Goal: Information Seeking & Learning: Learn about a topic

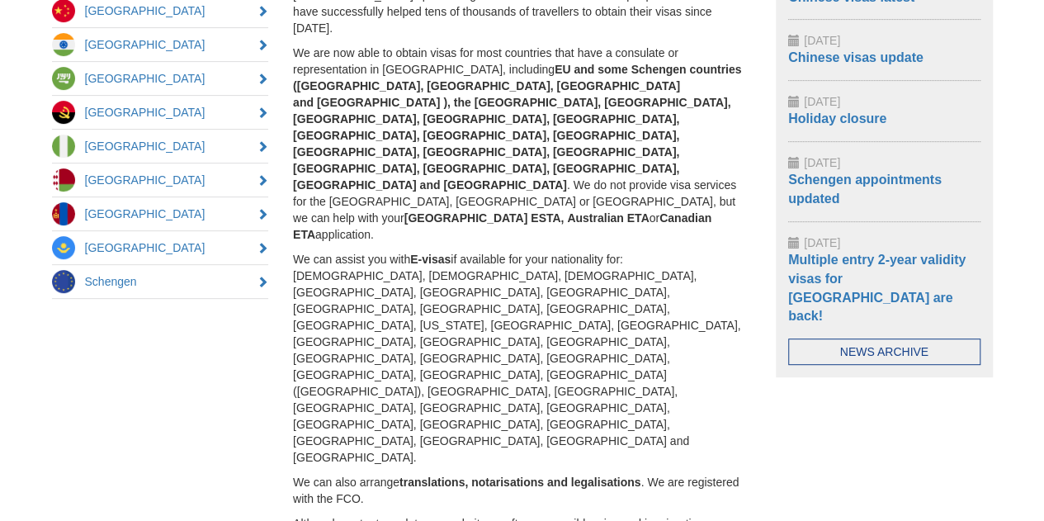
scroll to position [466, 0]
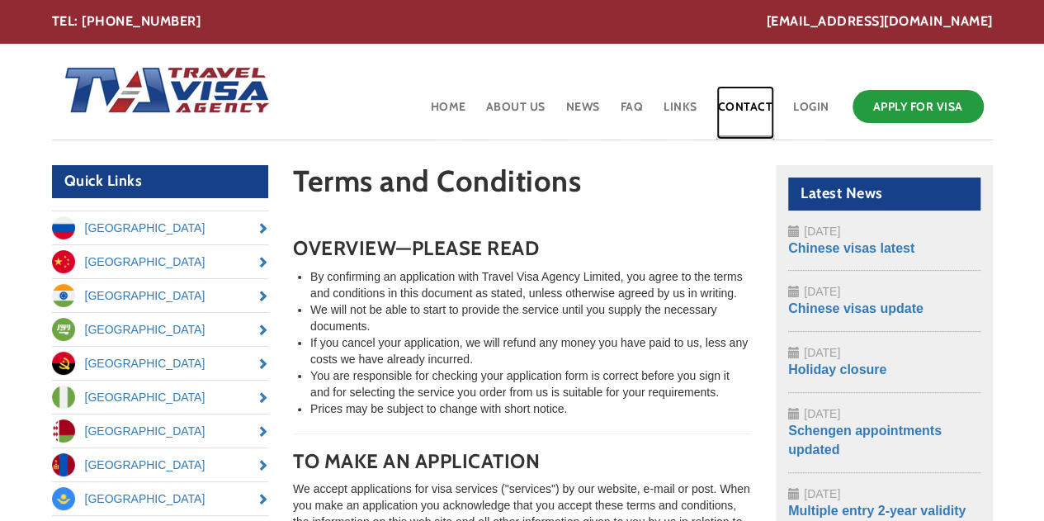
click at [753, 106] on link "Contact" at bounding box center [746, 113] width 59 height 54
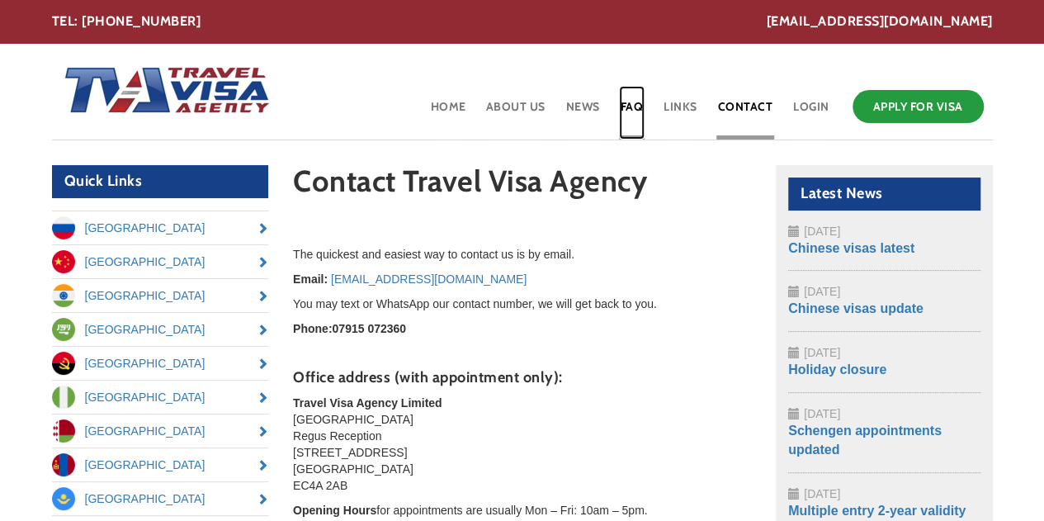
click at [636, 110] on link "FAQ" at bounding box center [632, 113] width 26 height 54
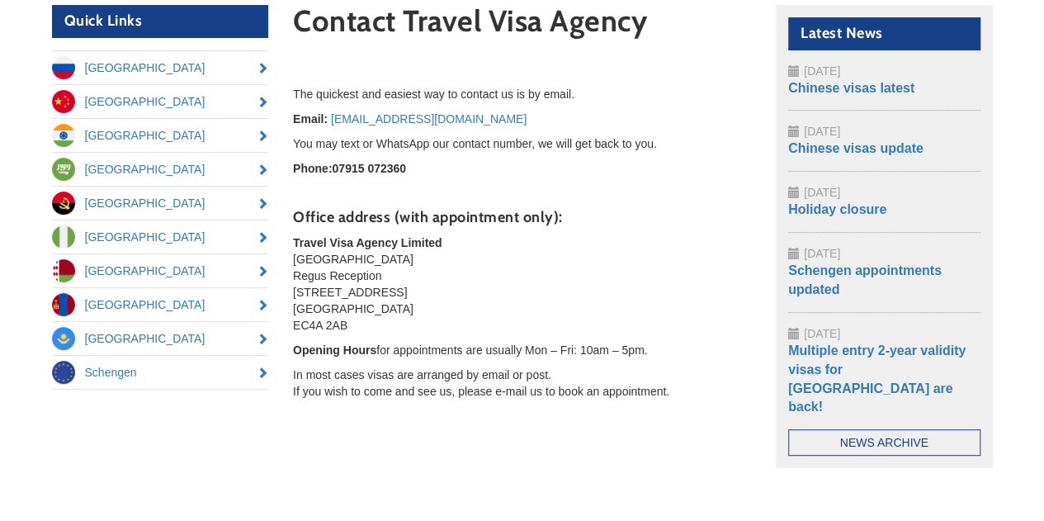
scroll to position [61, 0]
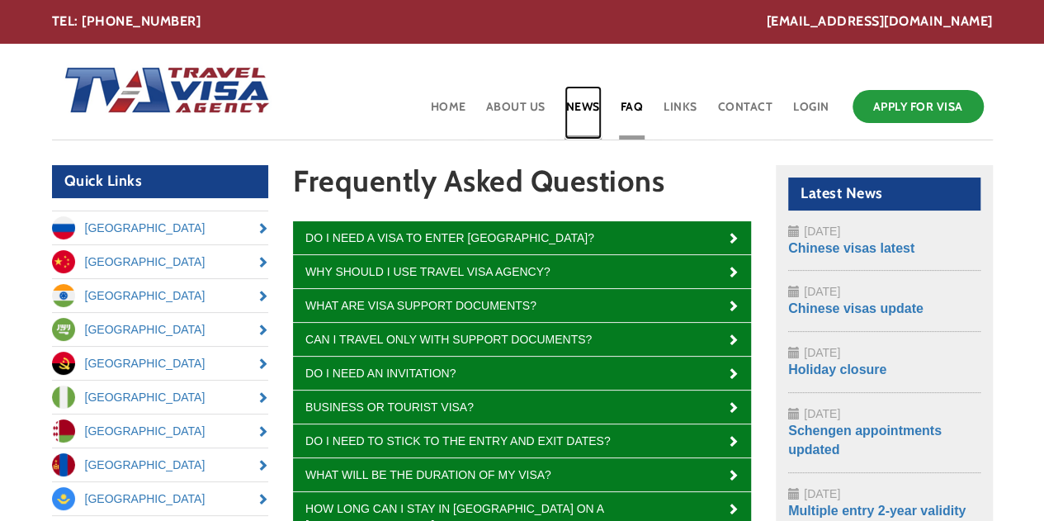
click at [597, 107] on link "News" at bounding box center [583, 113] width 37 height 54
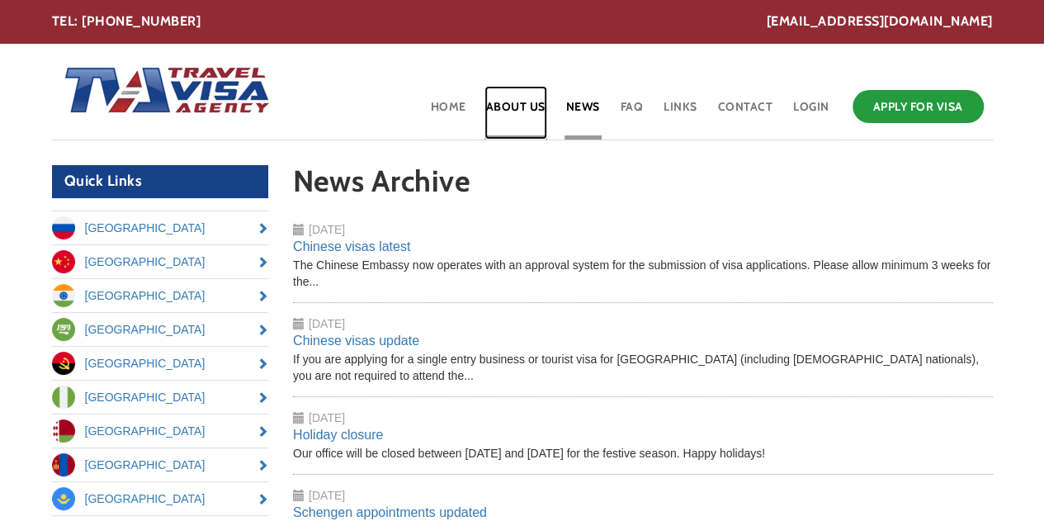
click at [522, 108] on link "About Us" at bounding box center [516, 113] width 63 height 54
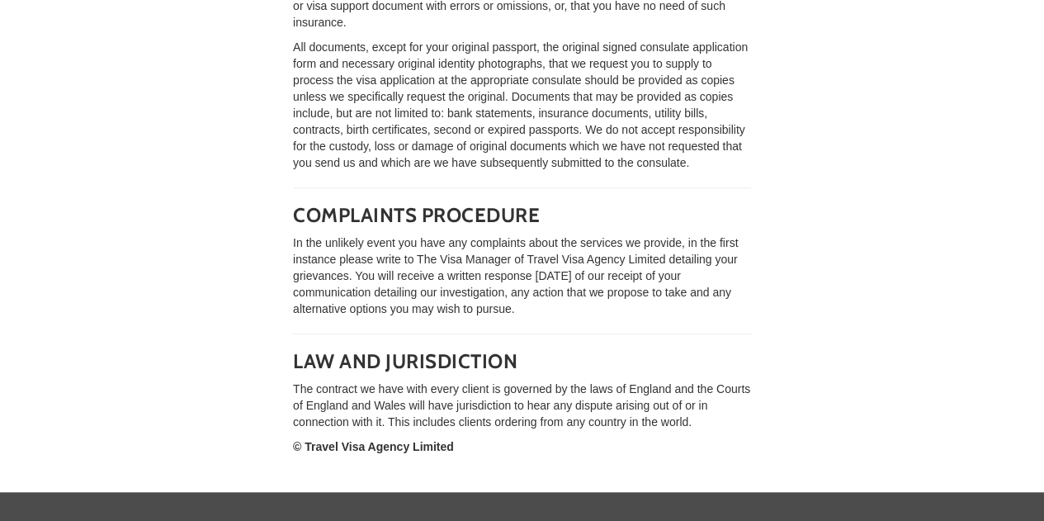
scroll to position [3760, 0]
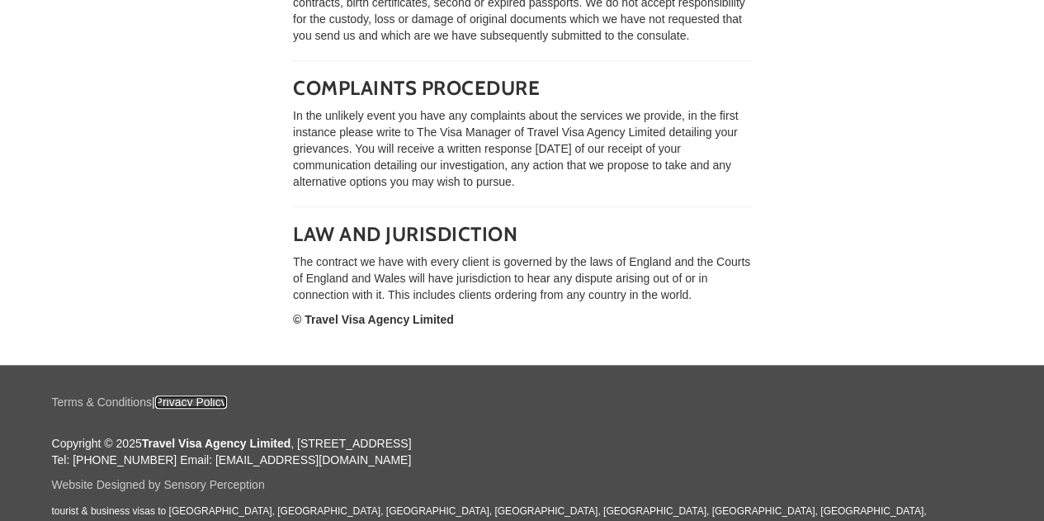
click at [213, 400] on link "Privacy Policy" at bounding box center [191, 401] width 72 height 13
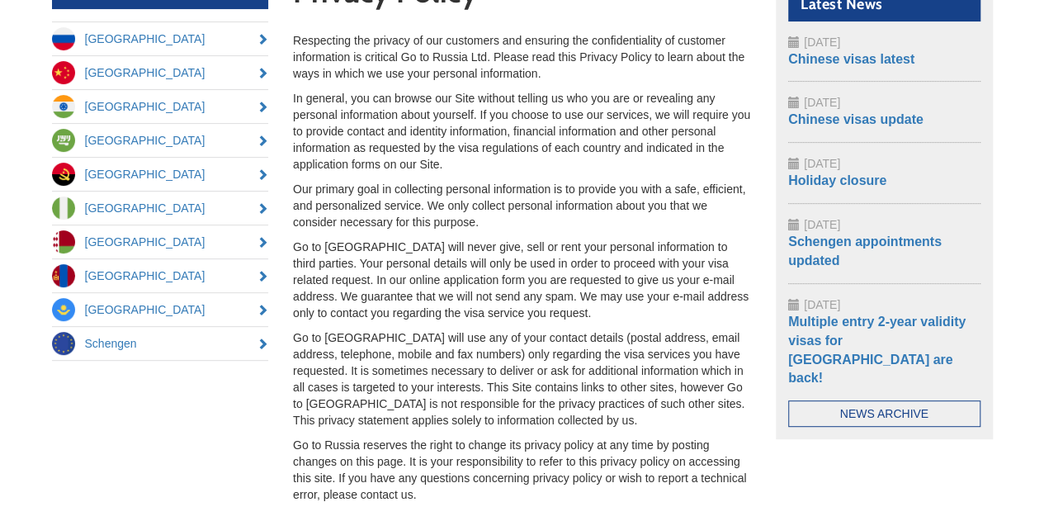
scroll to position [367, 0]
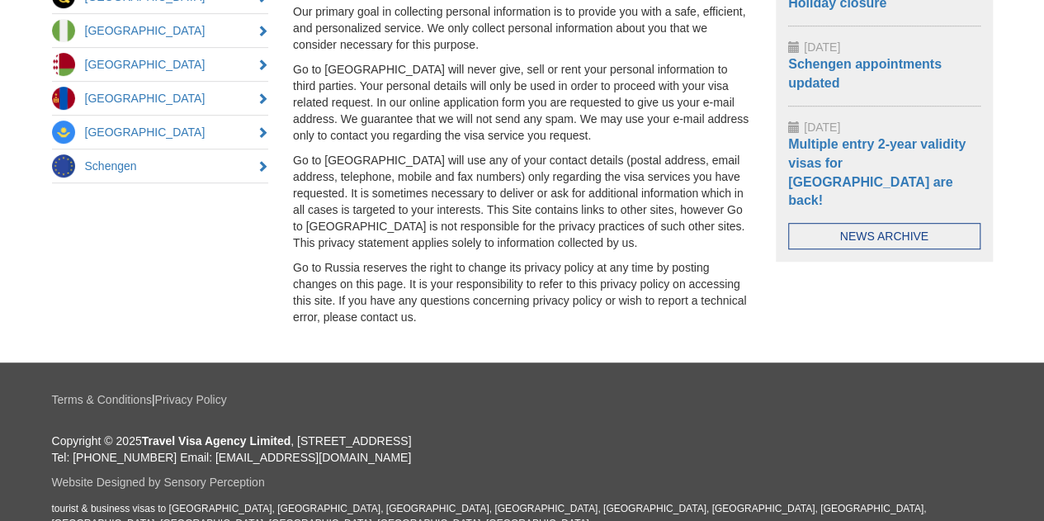
drag, startPoint x: 148, startPoint y: 438, endPoint x: 627, endPoint y: 442, distance: 478.8
click at [627, 442] on p "Copyright © 2025 Travel Visa Agency Limited , Ludgate House, 107-111 Fleet Stre…" at bounding box center [522, 449] width 941 height 33
copy p "ravel Visa Agency Limited , Ludgate House, 107-111 Fleet Street, London, EC4A 2…"
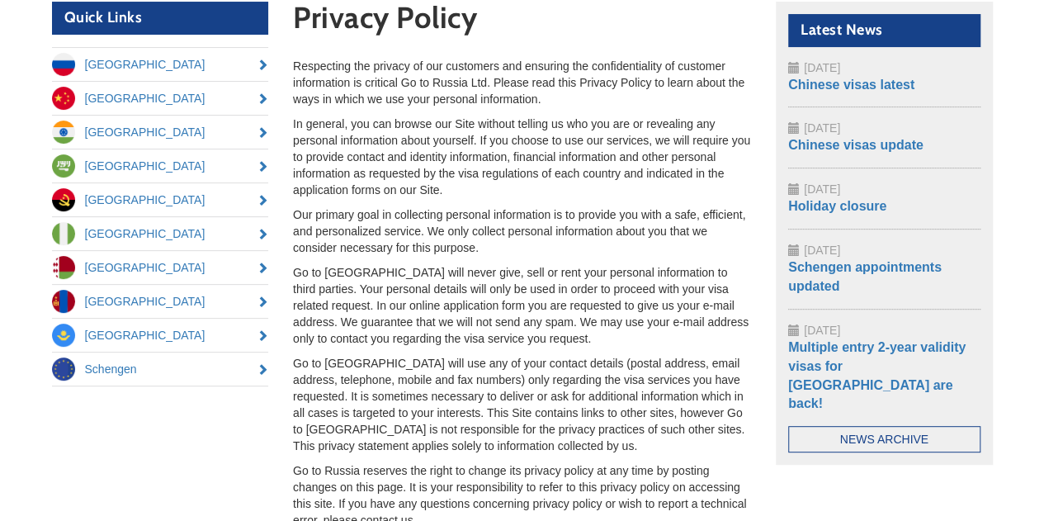
scroll to position [36, 0]
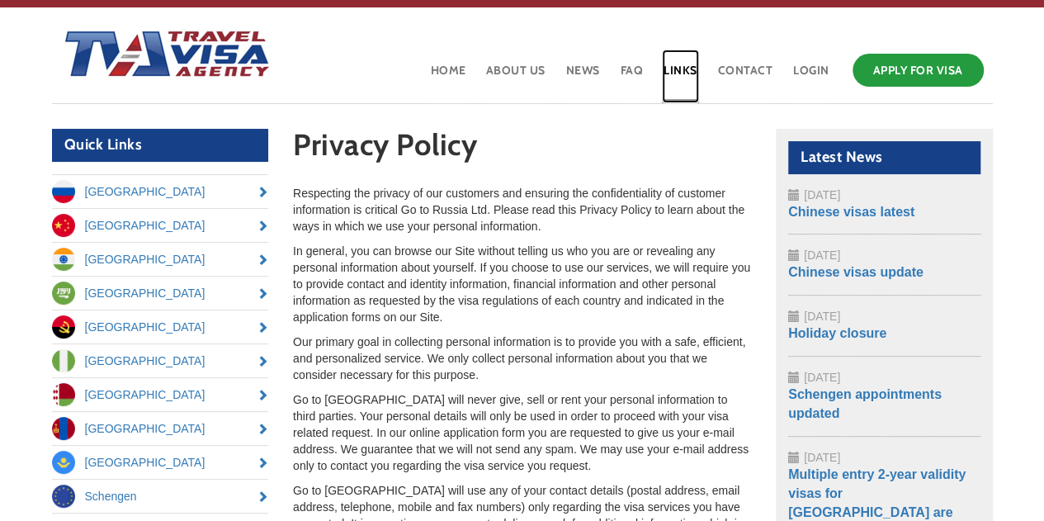
click at [680, 72] on link "Links" at bounding box center [680, 77] width 37 height 54
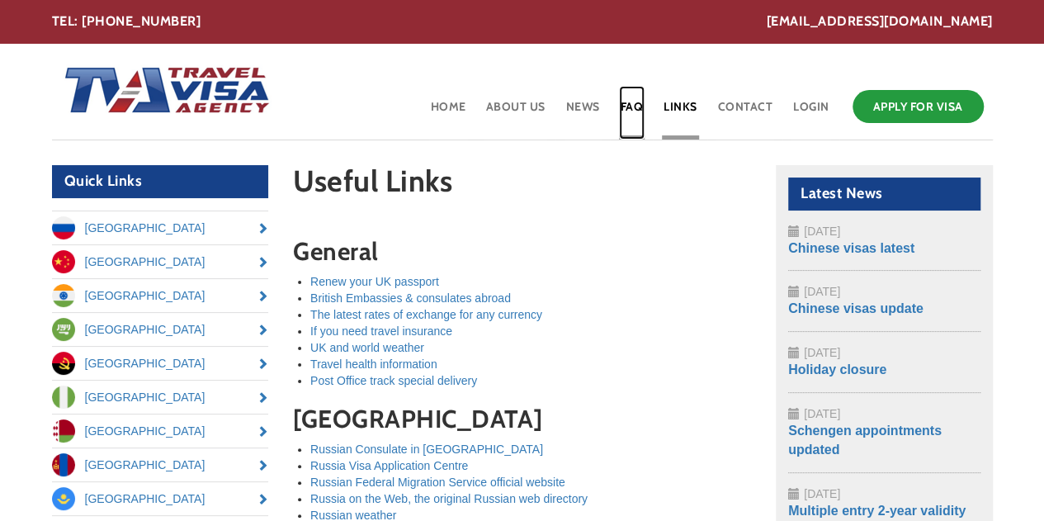
click at [641, 97] on link "FAQ" at bounding box center [632, 113] width 26 height 54
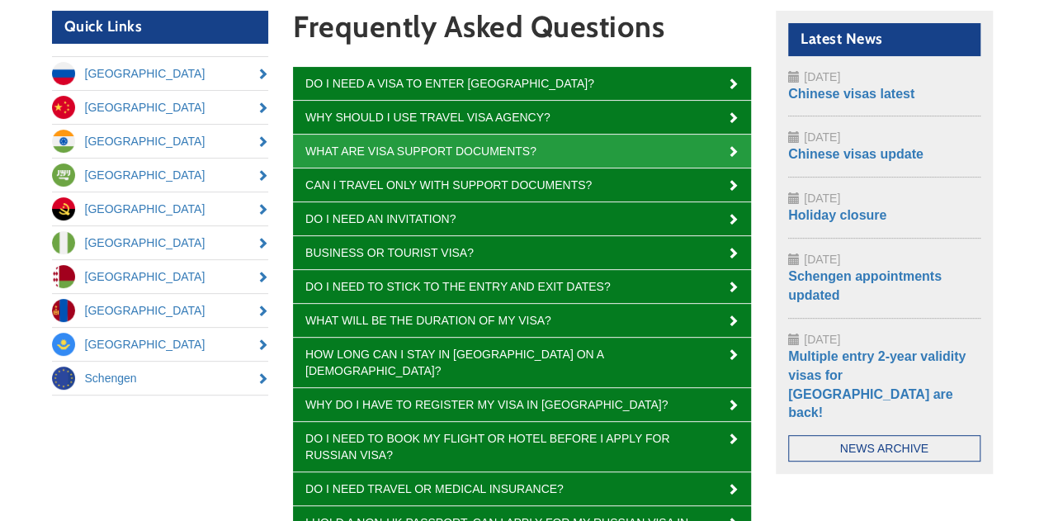
scroll to position [413, 0]
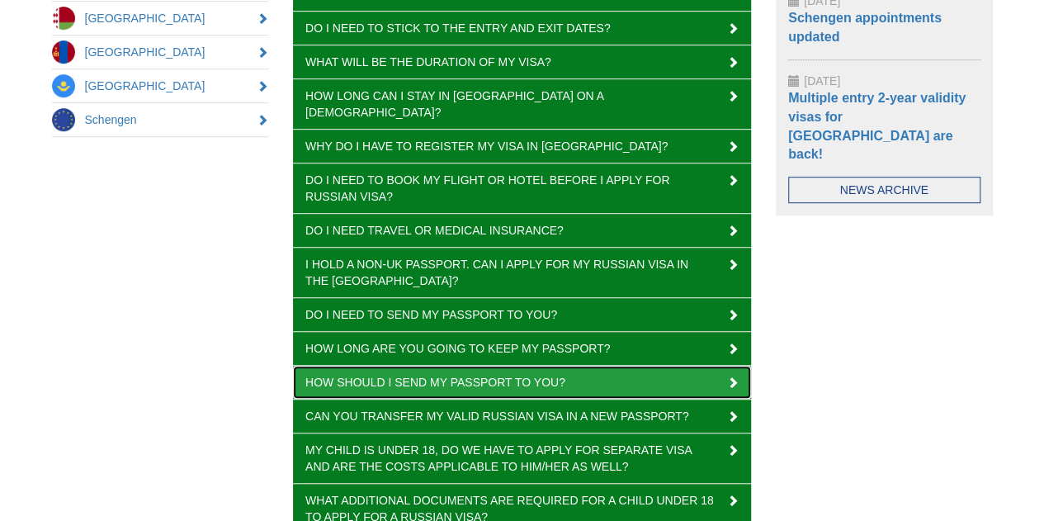
click at [480, 367] on link "How should I send my passport to you?" at bounding box center [522, 382] width 458 height 33
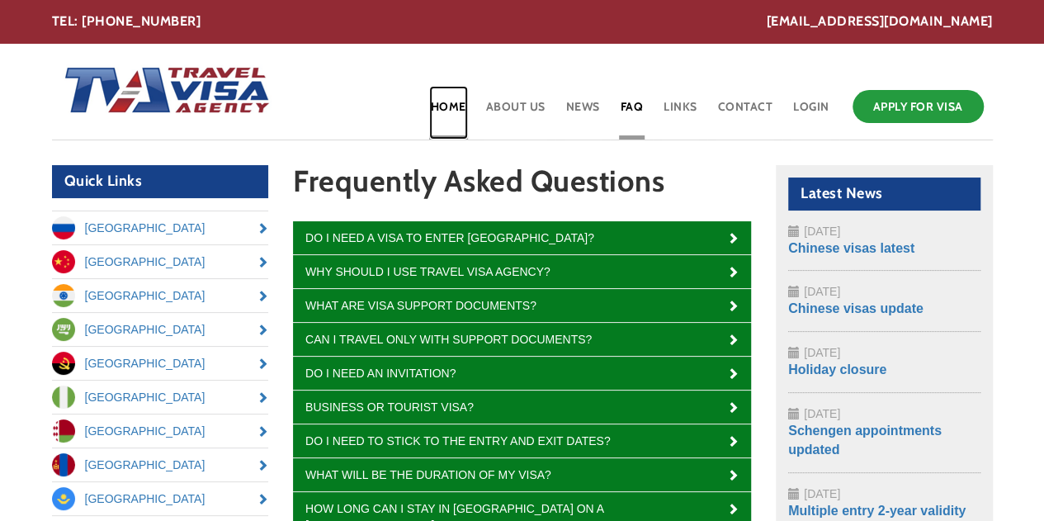
click at [457, 104] on link "Home" at bounding box center [448, 113] width 39 height 54
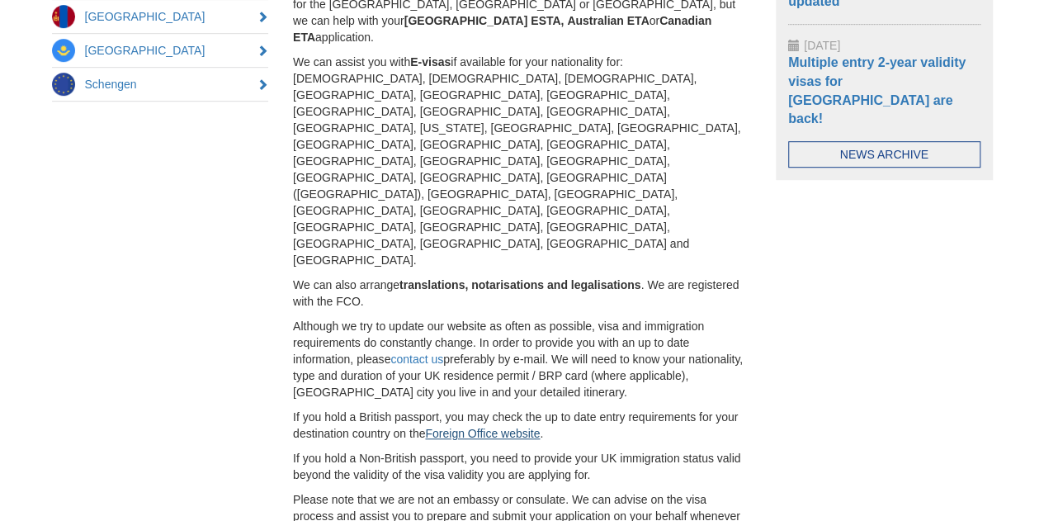
scroll to position [466, 0]
